Goal: Task Accomplishment & Management: Manage account settings

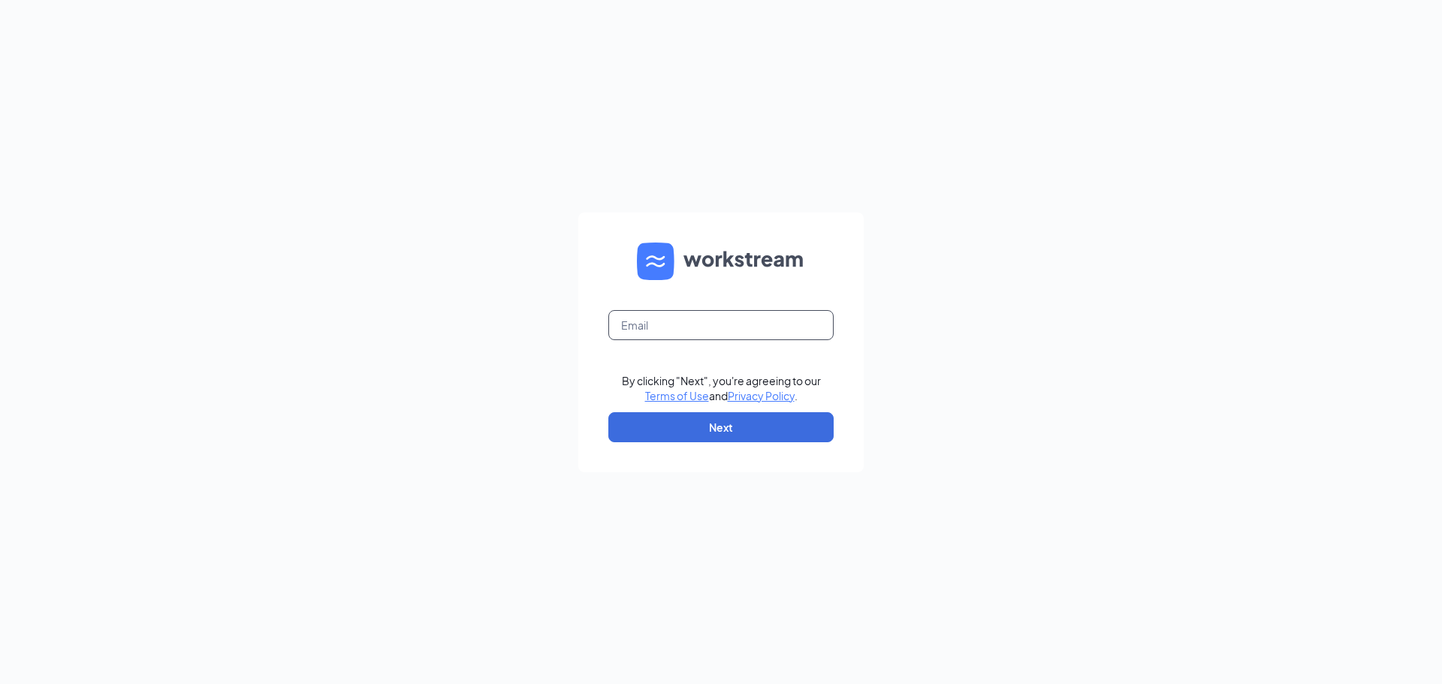
click at [670, 321] on input "text" at bounding box center [720, 325] width 225 height 30
click at [696, 333] on input "text" at bounding box center [720, 325] width 225 height 30
type input "[EMAIL_ADDRESS][DOMAIN_NAME]"
click at [684, 428] on button "Next" at bounding box center [720, 427] width 225 height 30
